Goal: Task Accomplishment & Management: Manage account settings

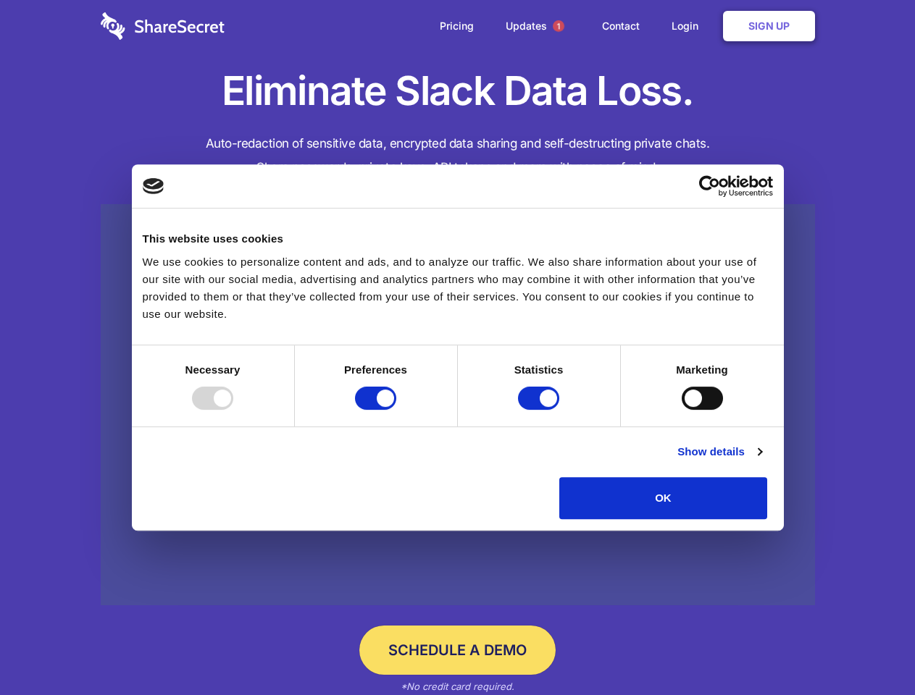
click at [233, 410] on div at bounding box center [212, 398] width 41 height 23
click at [396, 410] on input "Preferences" at bounding box center [375, 398] width 41 height 23
checkbox input "false"
click at [540, 410] on input "Statistics" at bounding box center [538, 398] width 41 height 23
checkbox input "false"
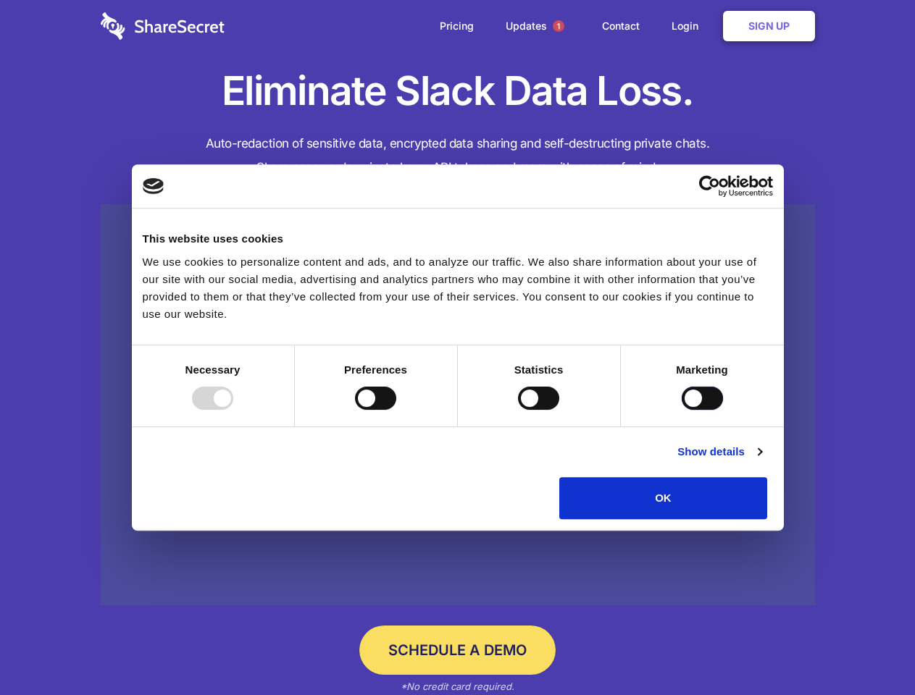
click at [682, 410] on input "Marketing" at bounding box center [702, 398] width 41 height 23
checkbox input "true"
